Goal: Task Accomplishment & Management: Complete application form

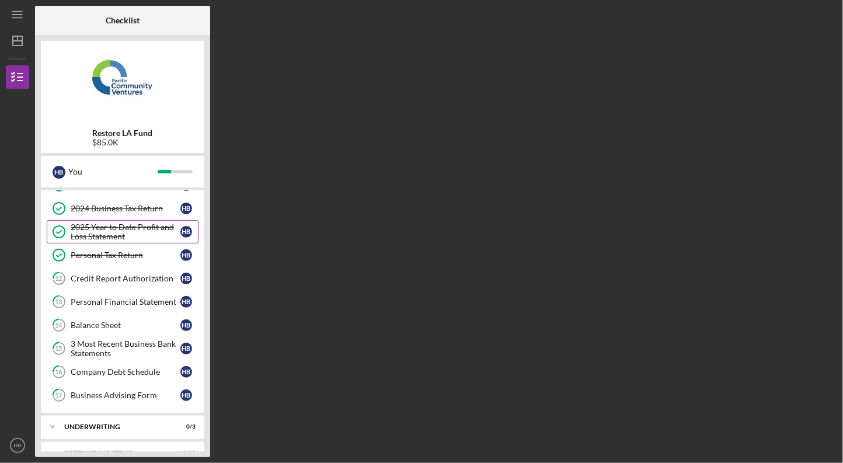
scroll to position [127, 0]
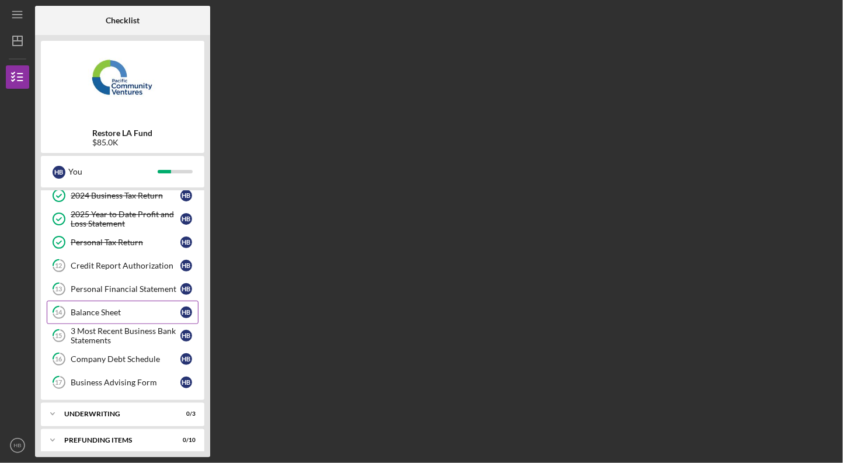
click at [107, 311] on div "Balance Sheet" at bounding box center [126, 312] width 110 height 9
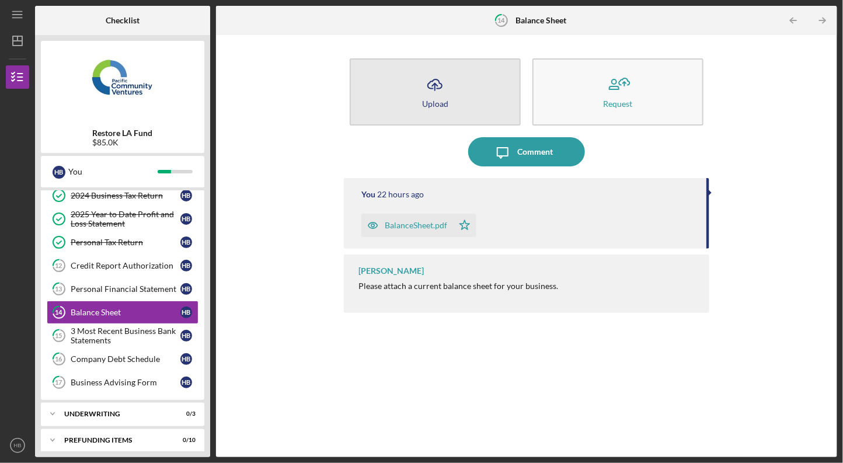
click at [442, 95] on icon "Icon/Upload" at bounding box center [435, 84] width 29 height 29
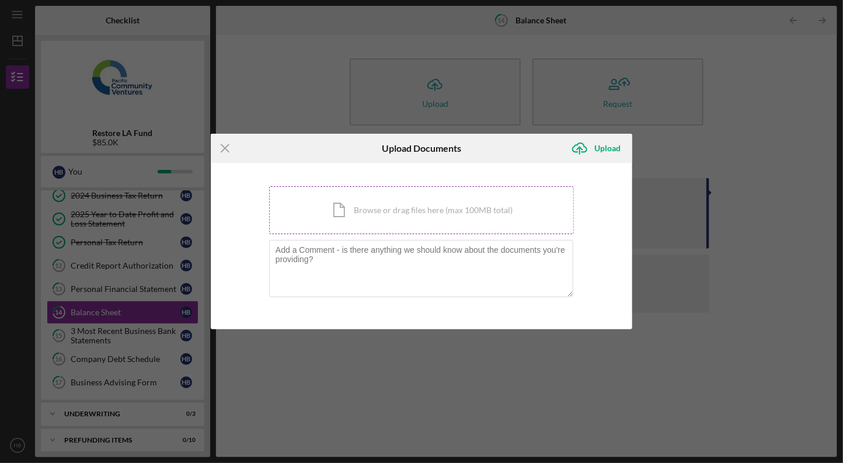
click at [363, 213] on div "Icon/Document Browse or drag files here (max 100MB total) Tap to choose files o…" at bounding box center [421, 210] width 305 height 48
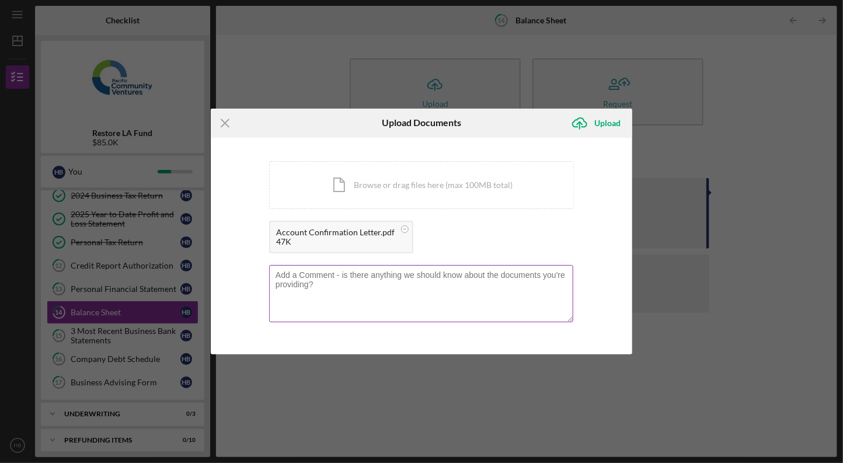
click at [385, 280] on textarea at bounding box center [421, 293] width 304 height 57
type textarea "Attached is a Corporate securities account that is not reflected in the Balance…"
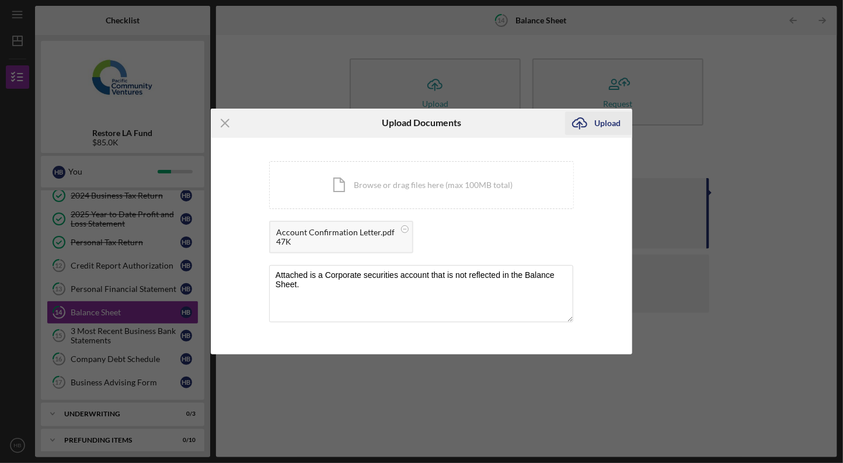
click at [617, 127] on div "Upload" at bounding box center [608, 123] width 26 height 23
